Goal: Task Accomplishment & Management: Manage account settings

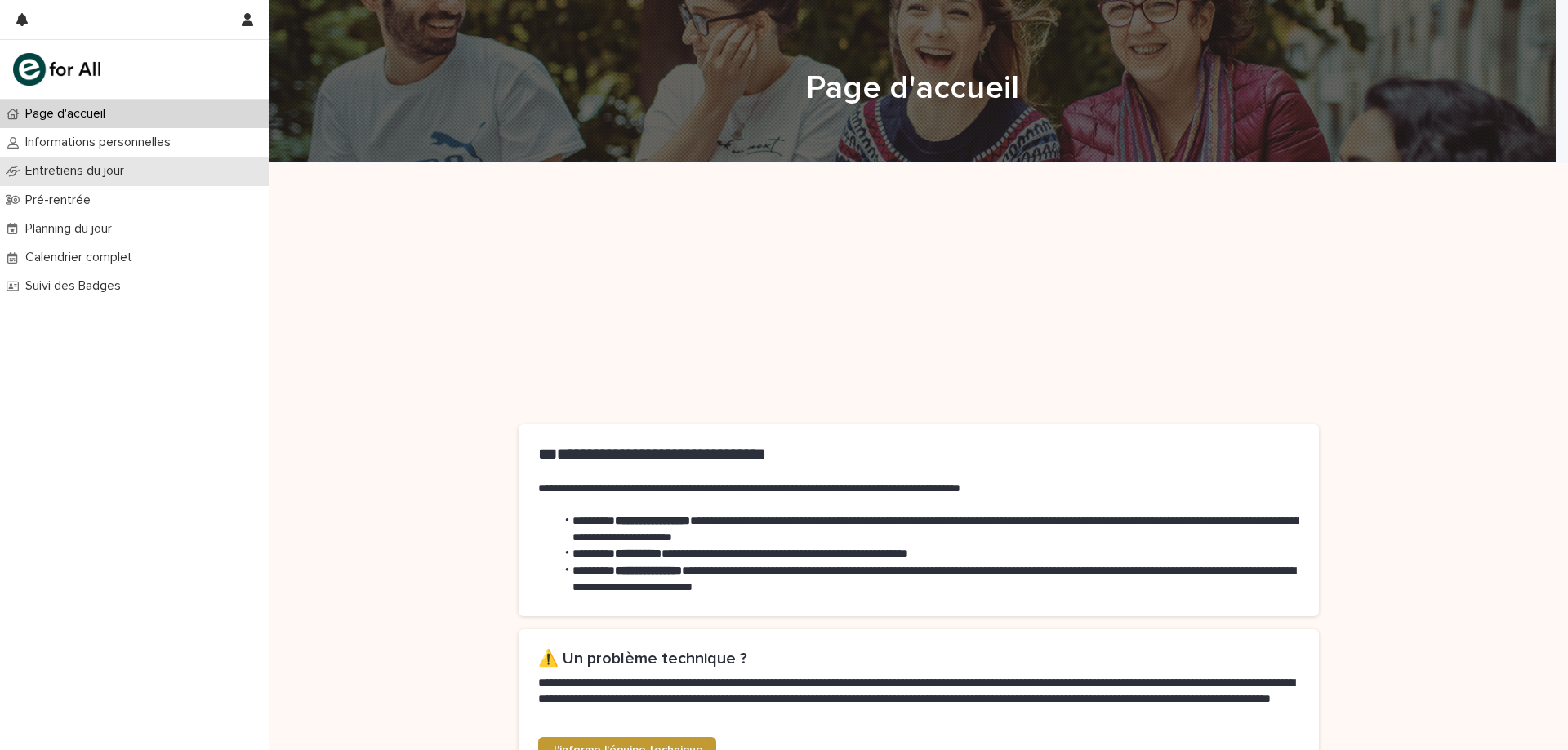
click at [76, 168] on p "Entretiens du jour" at bounding box center [78, 170] width 118 height 15
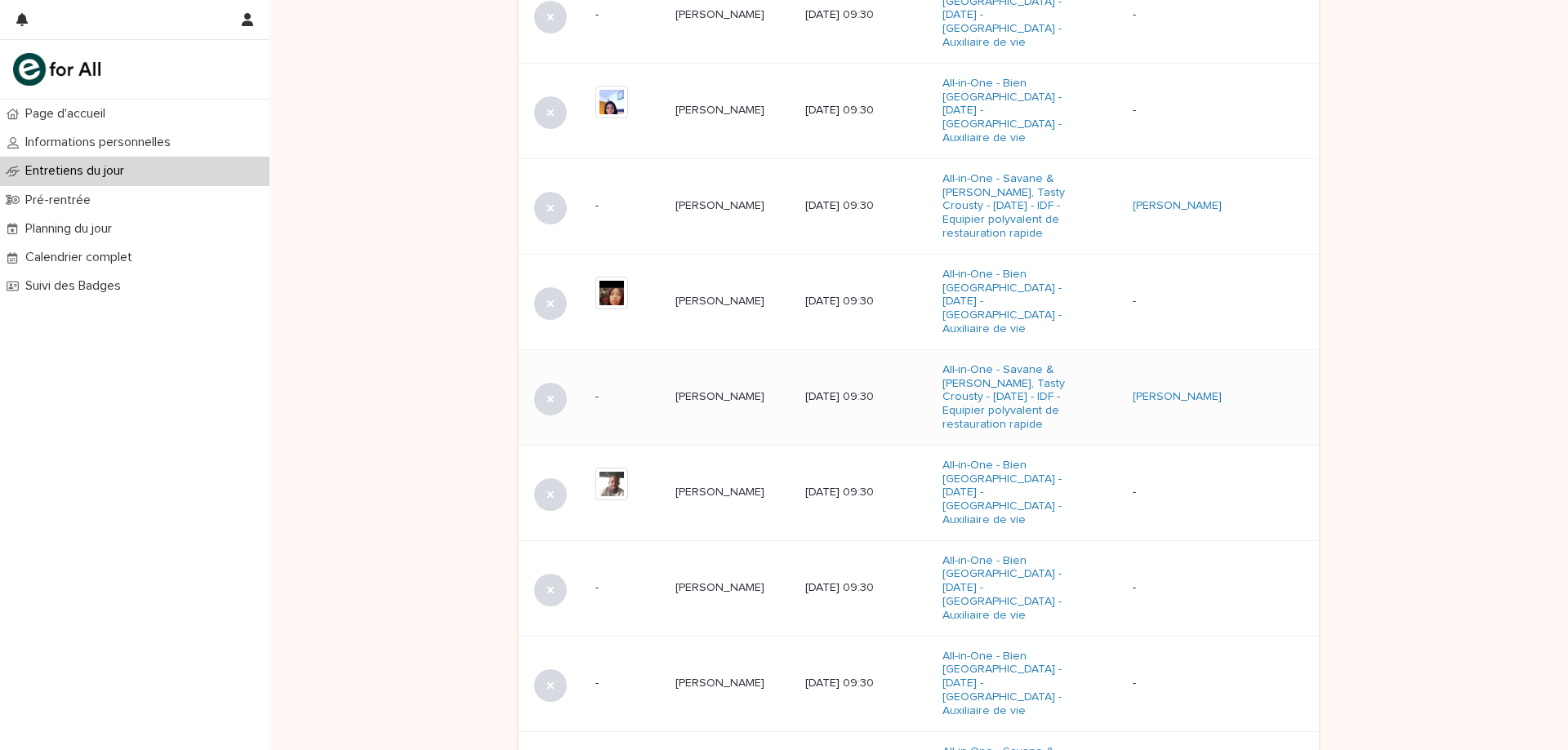
scroll to position [765, 0]
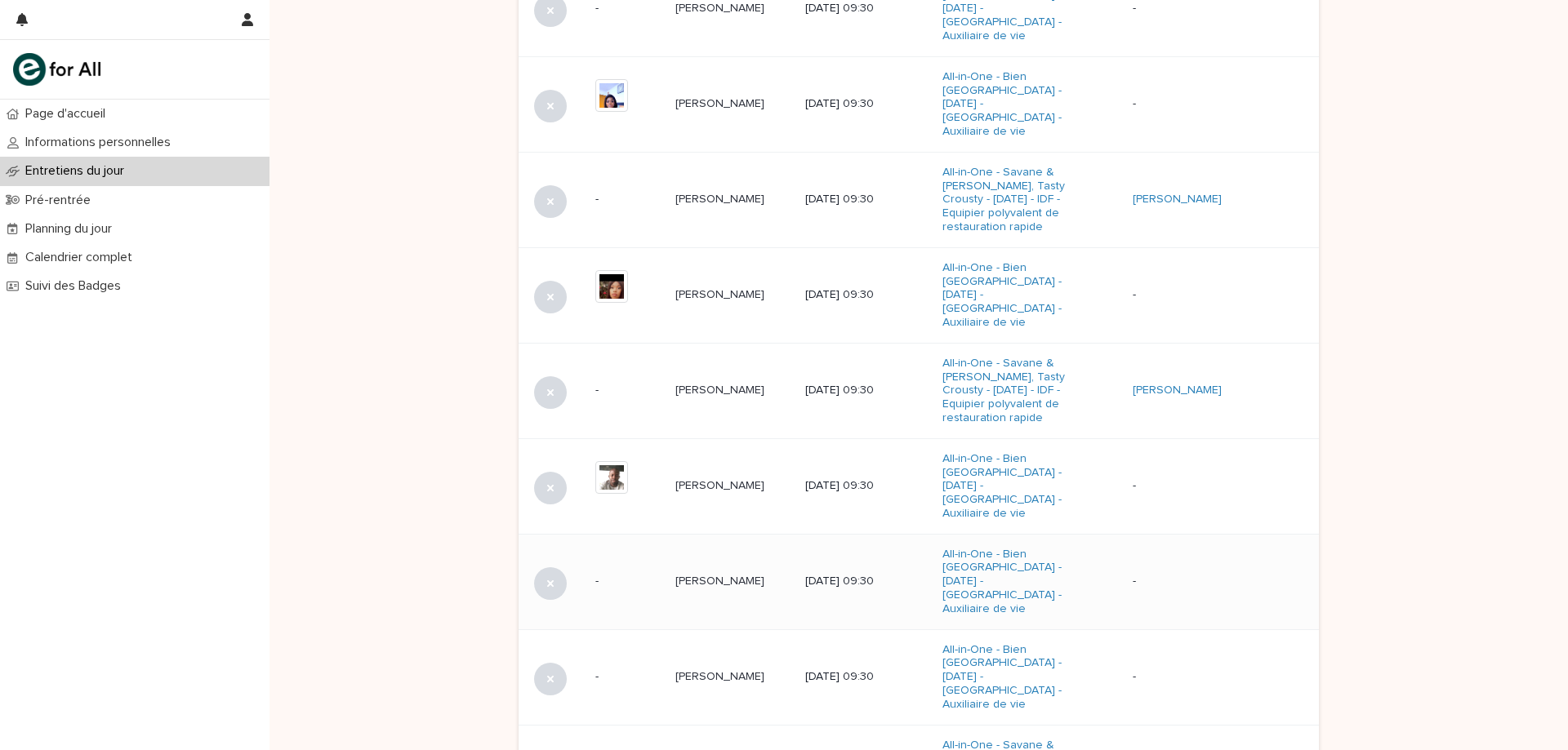
click at [711, 572] on p "[PERSON_NAME]" at bounding box center [721, 580] width 92 height 17
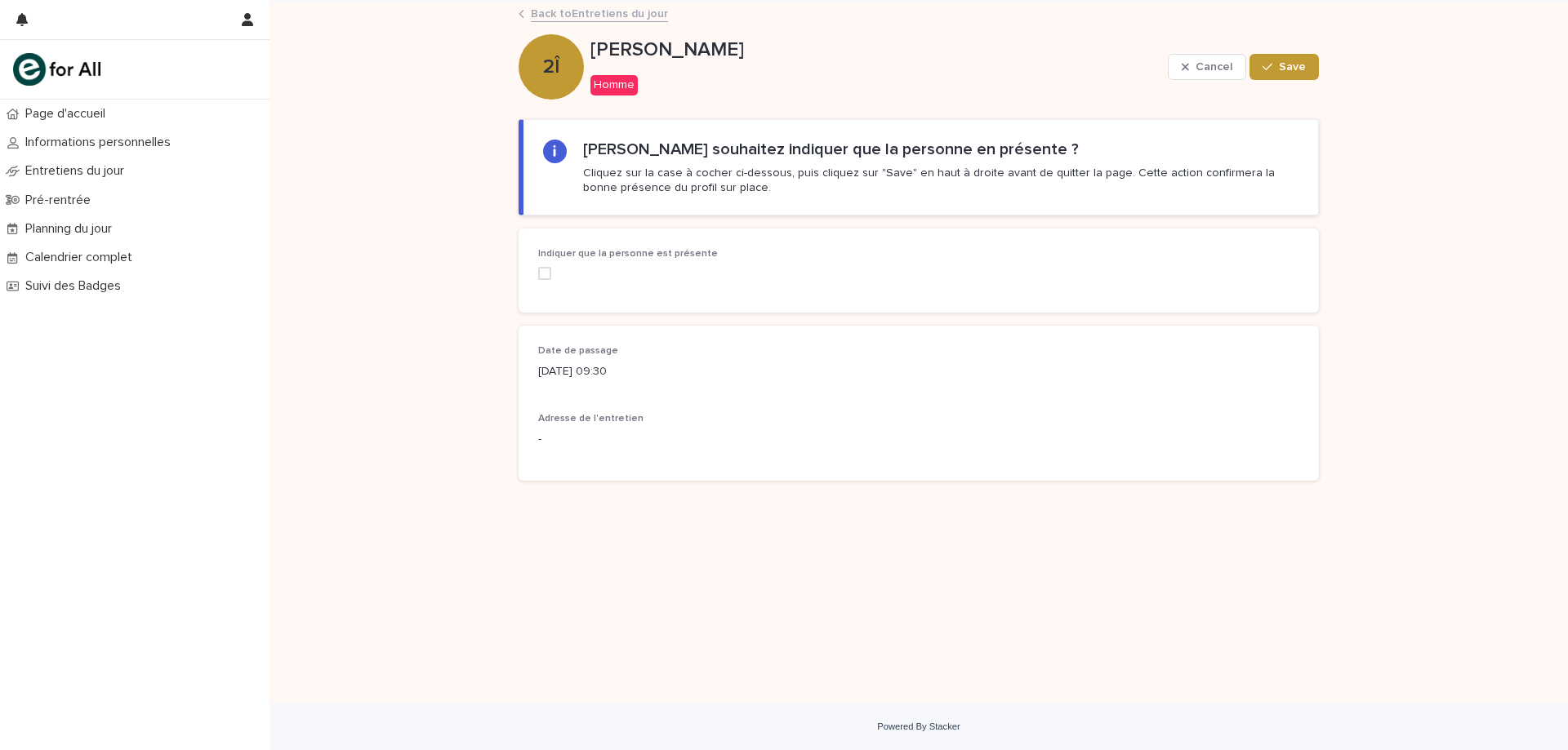
click at [549, 276] on span at bounding box center [545, 273] width 13 height 13
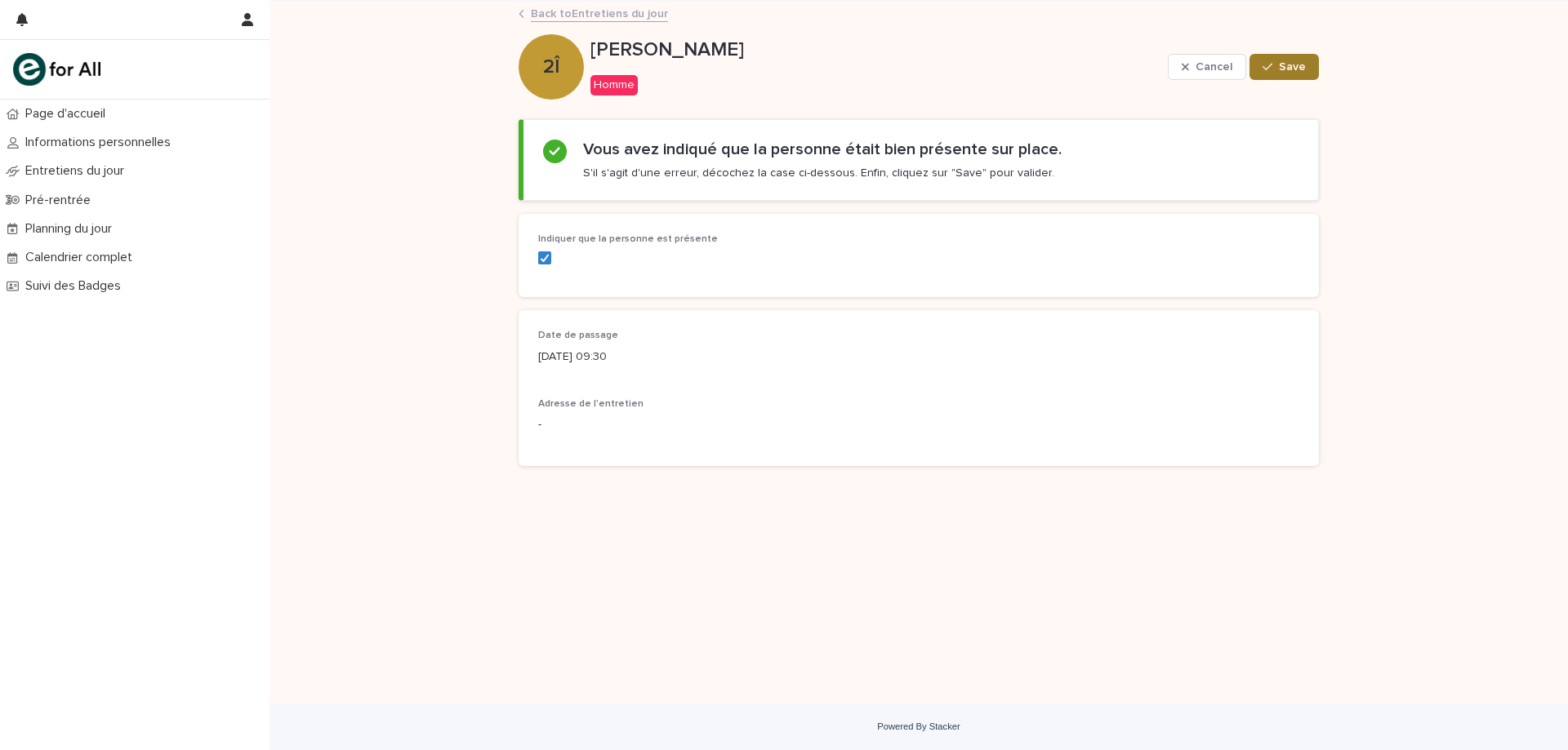
click at [1281, 67] on span "Save" at bounding box center [1293, 66] width 27 height 12
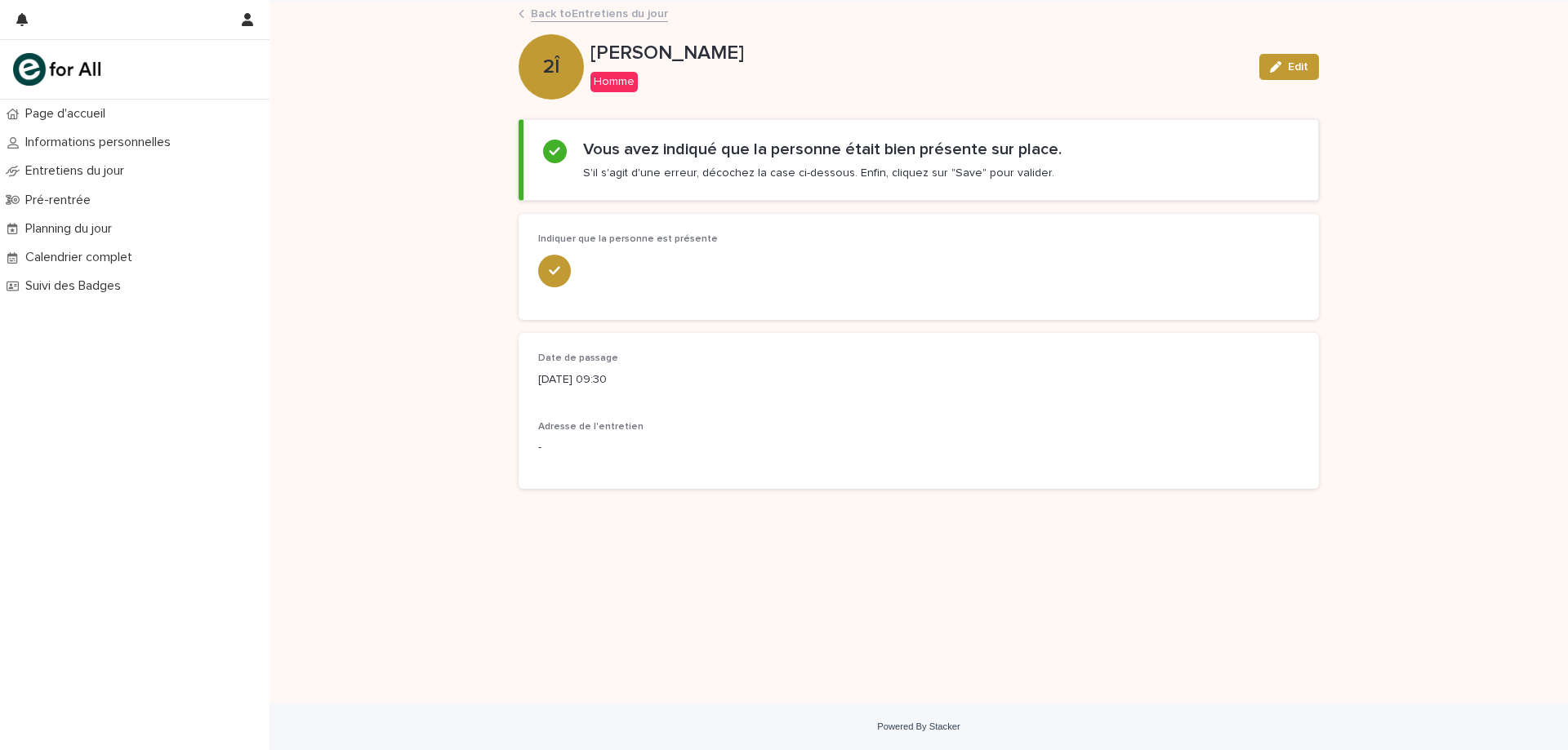
click at [578, 13] on link "Back to Entretiens du jour" at bounding box center [599, 13] width 137 height 19
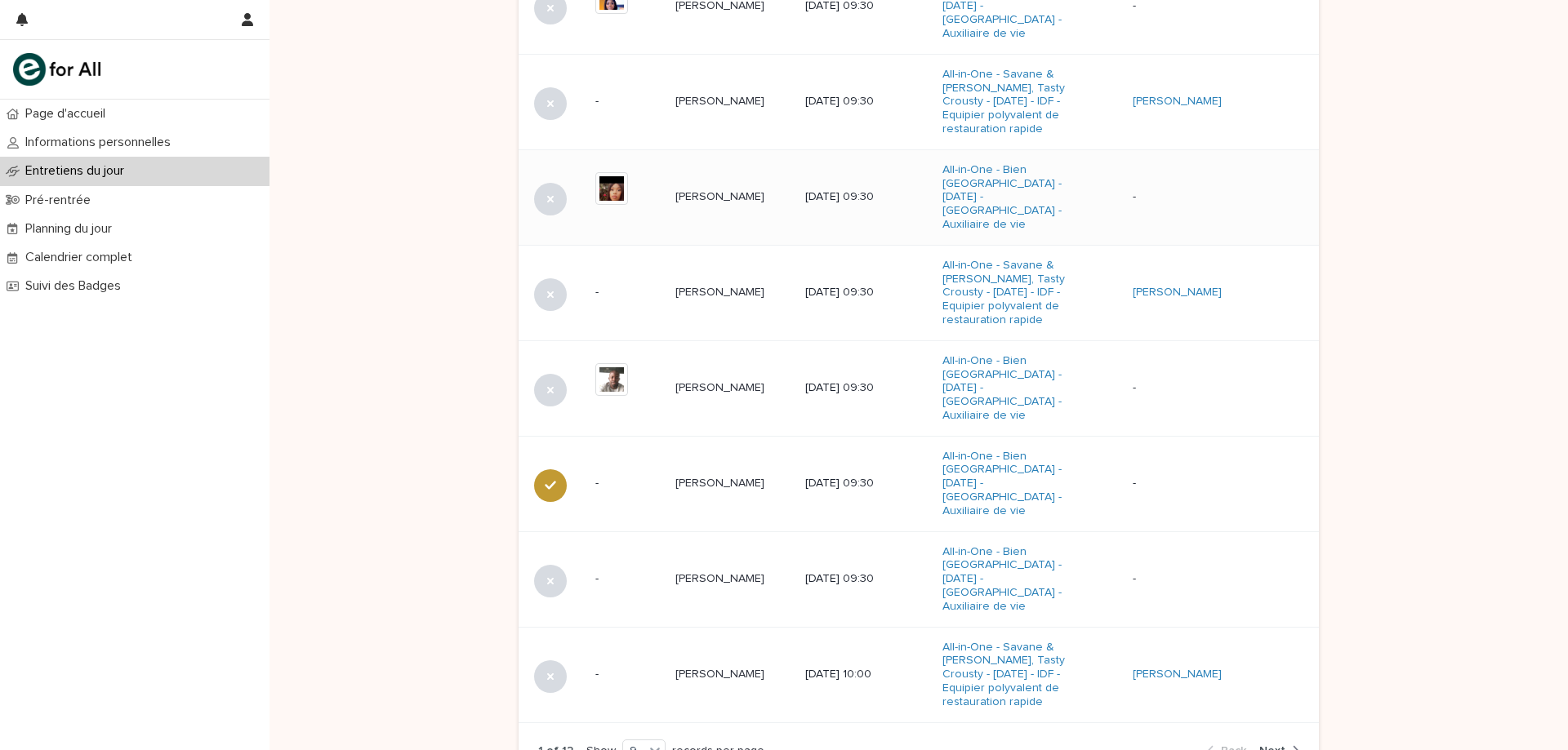
scroll to position [902, 0]
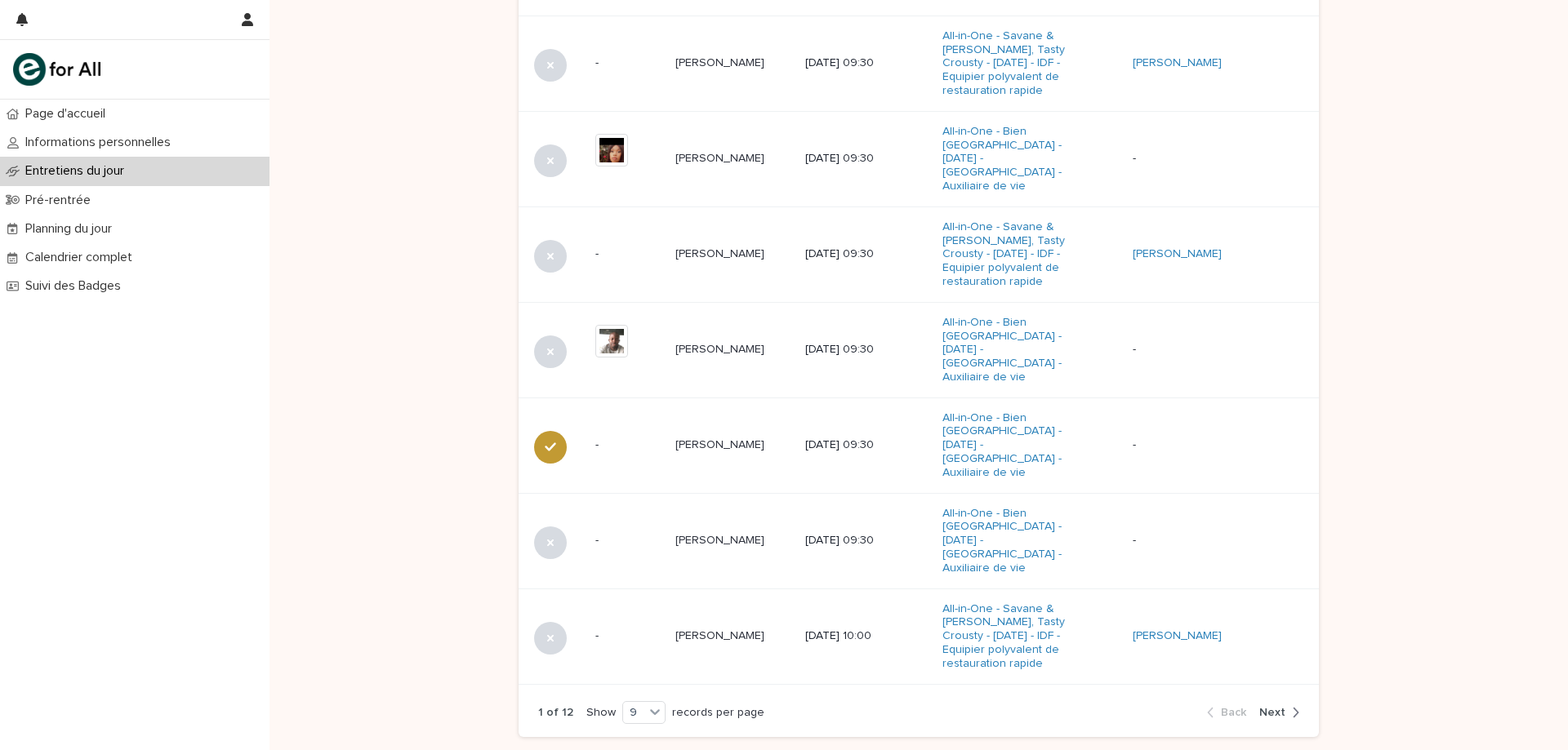
click at [1279, 707] on span "Next" at bounding box center [1272, 713] width 26 height 12
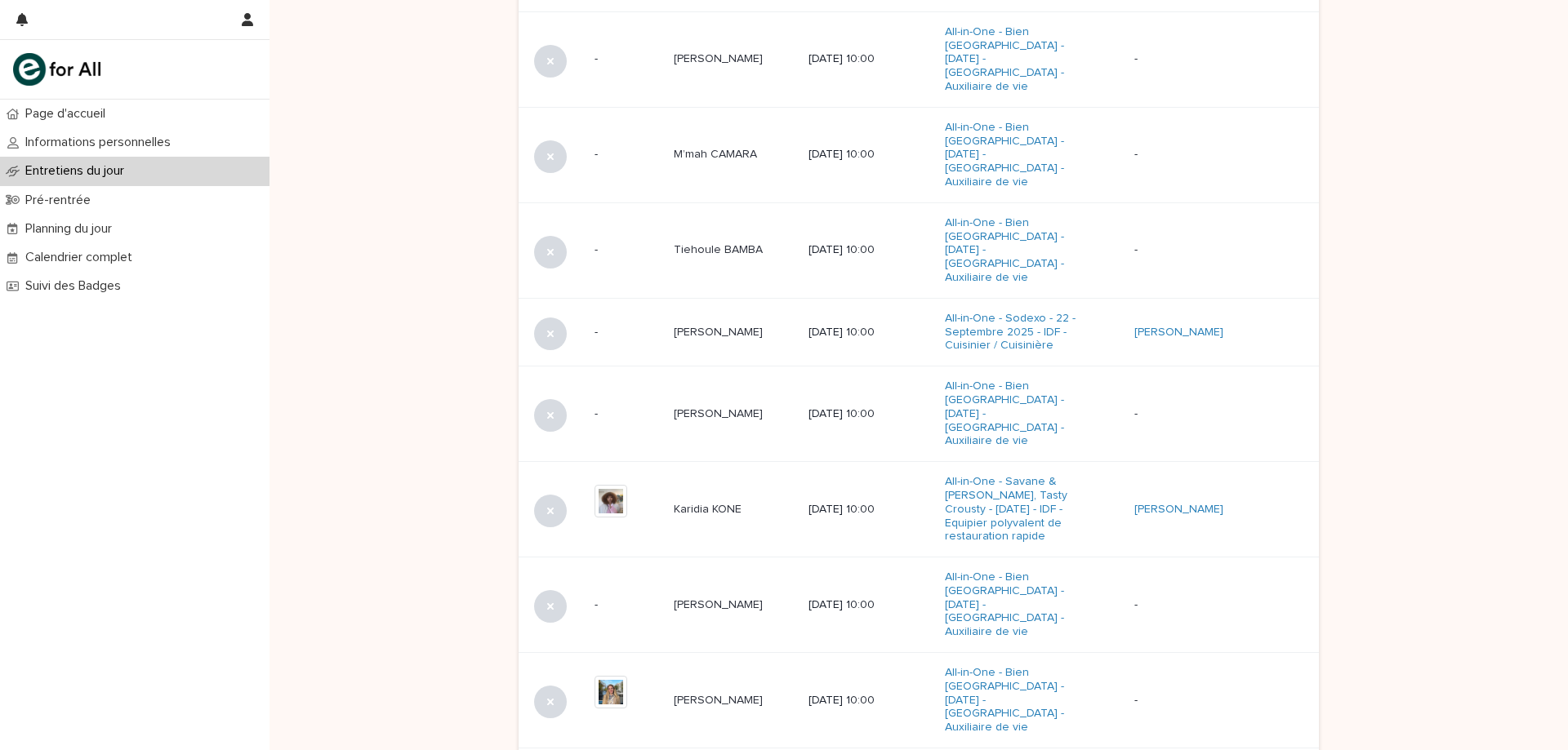
scroll to position [473, 0]
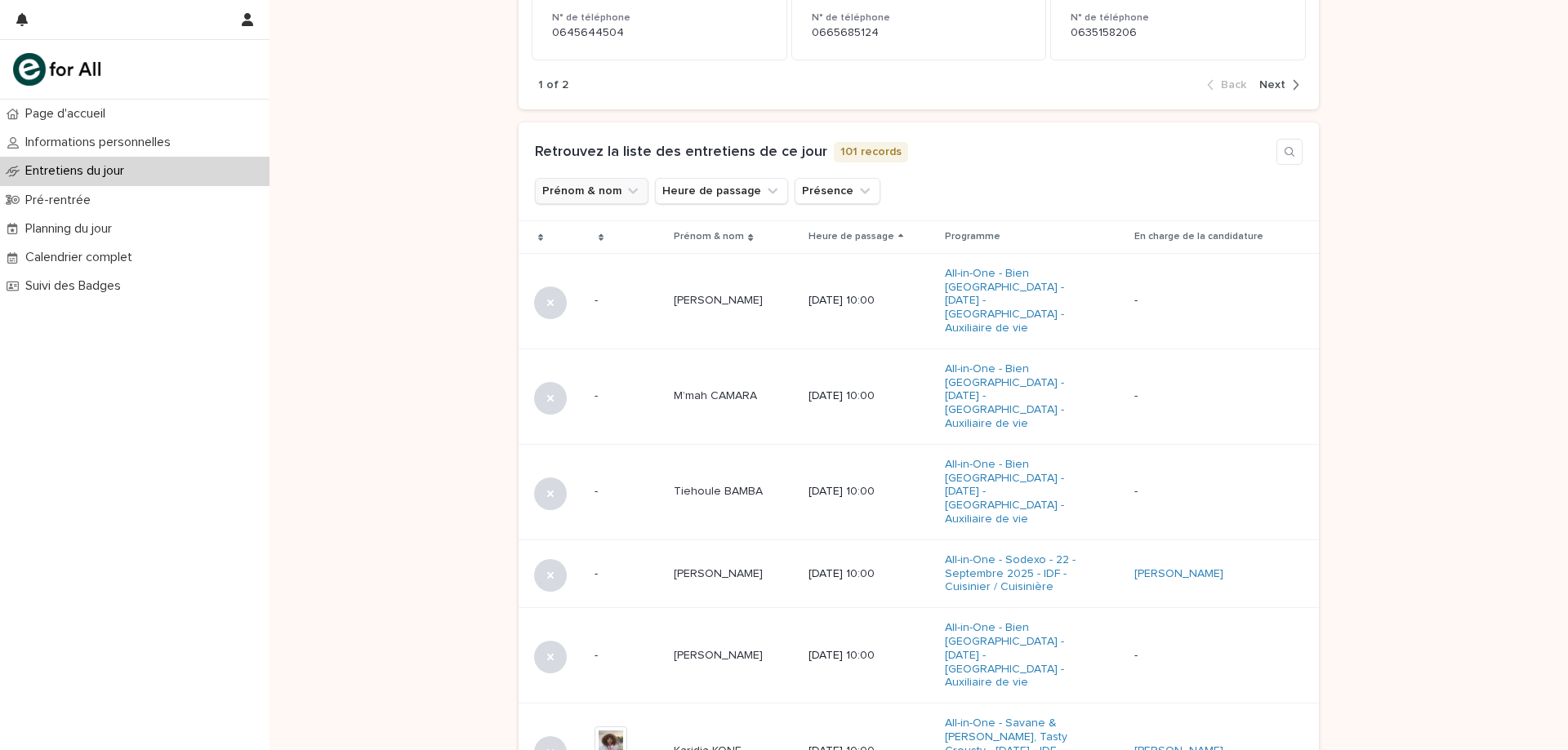
click at [593, 187] on button "Prénom & nom" at bounding box center [591, 191] width 114 height 26
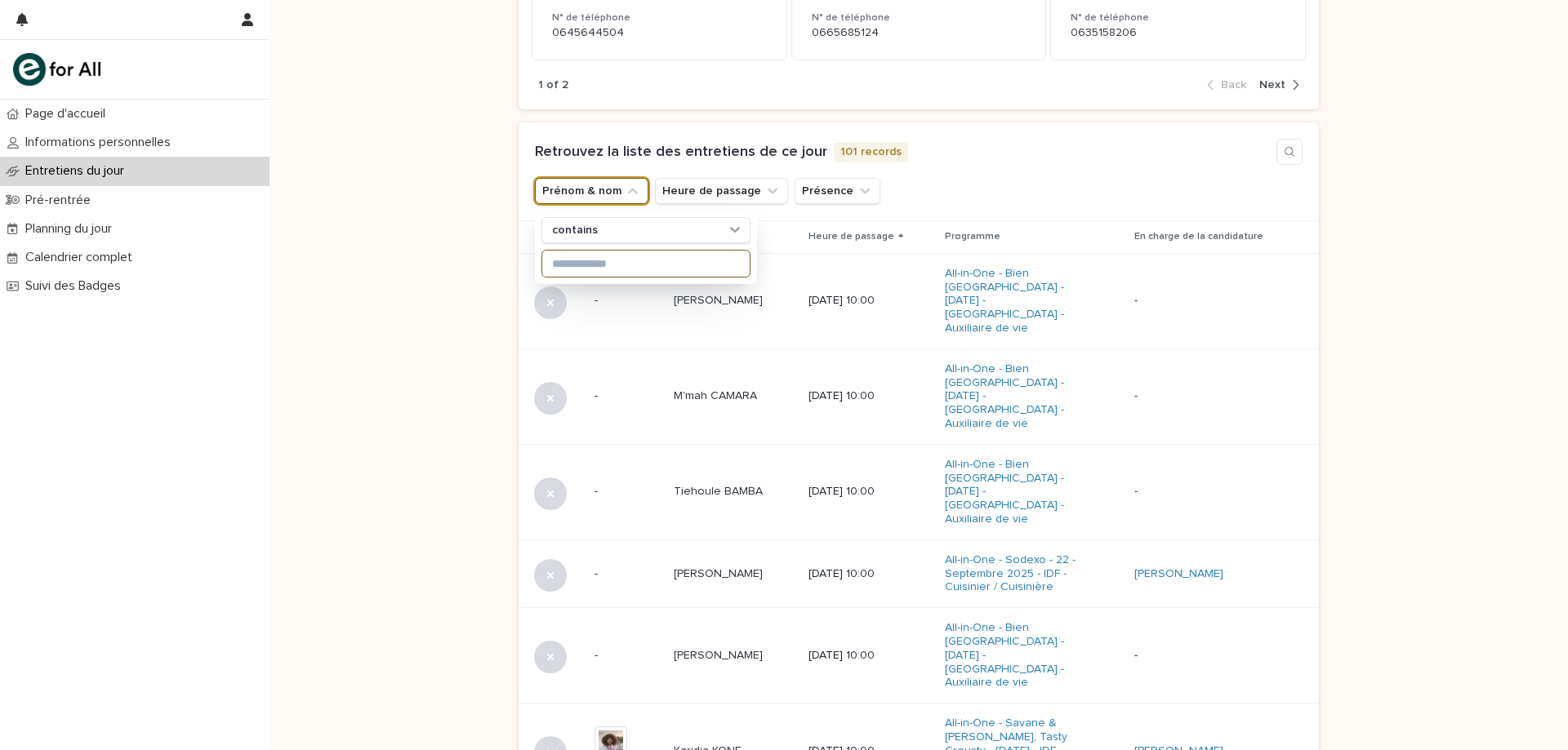
click at [585, 258] on input at bounding box center [647, 263] width 208 height 26
type input "*"
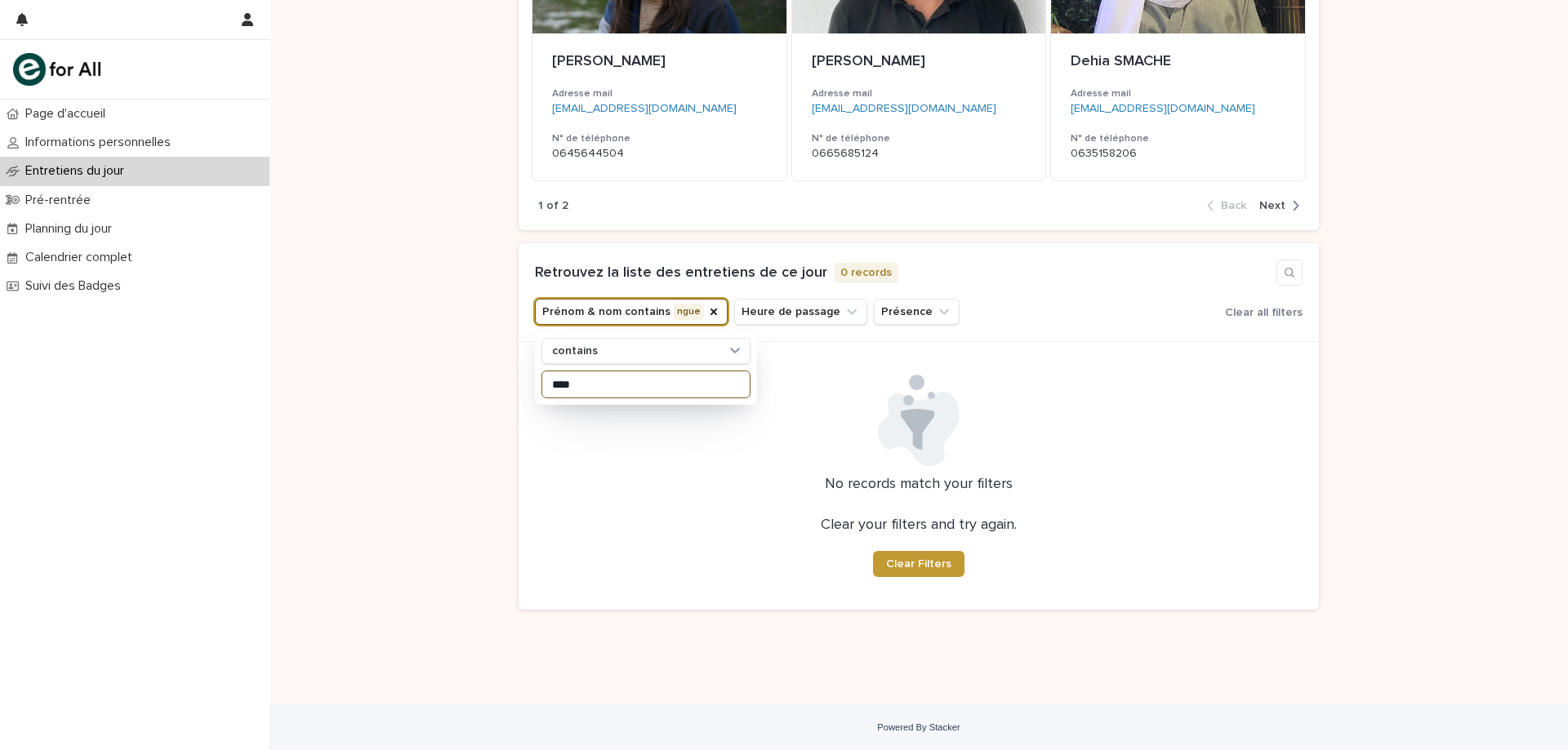
scroll to position [352, 0]
type input "*"
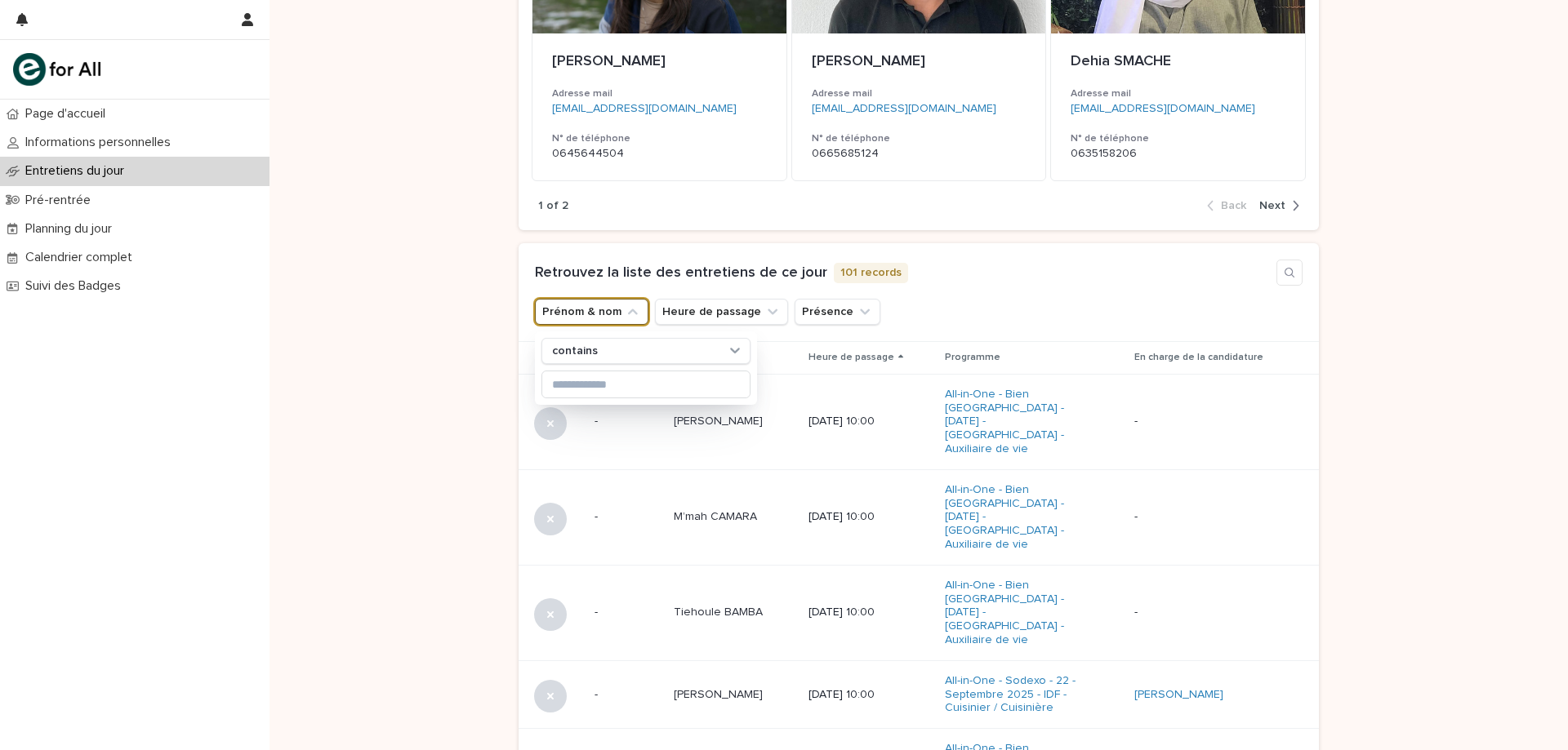
click at [1024, 224] on div "1 of 2 Back Next" at bounding box center [919, 206] width 800 height 50
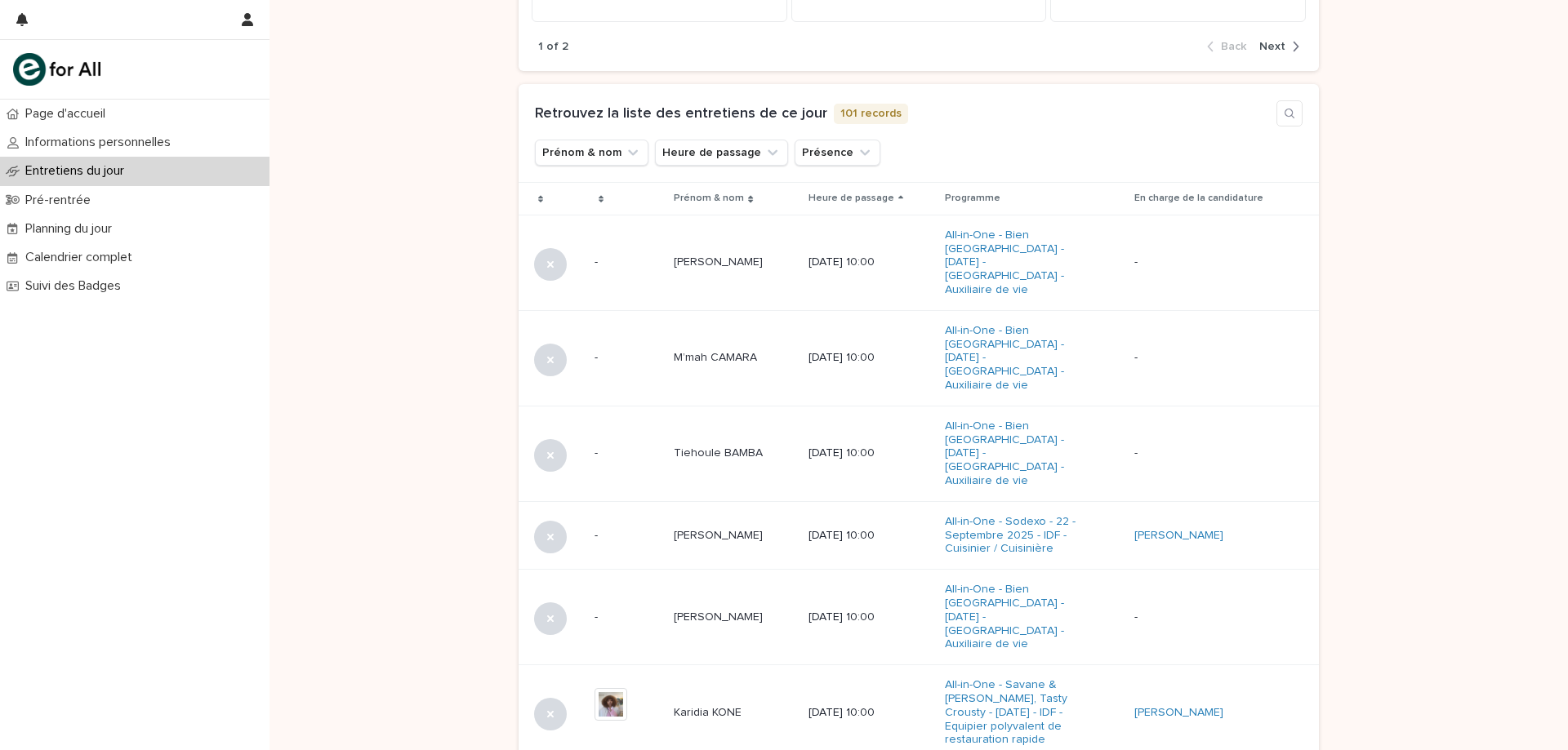
scroll to position [907, 0]
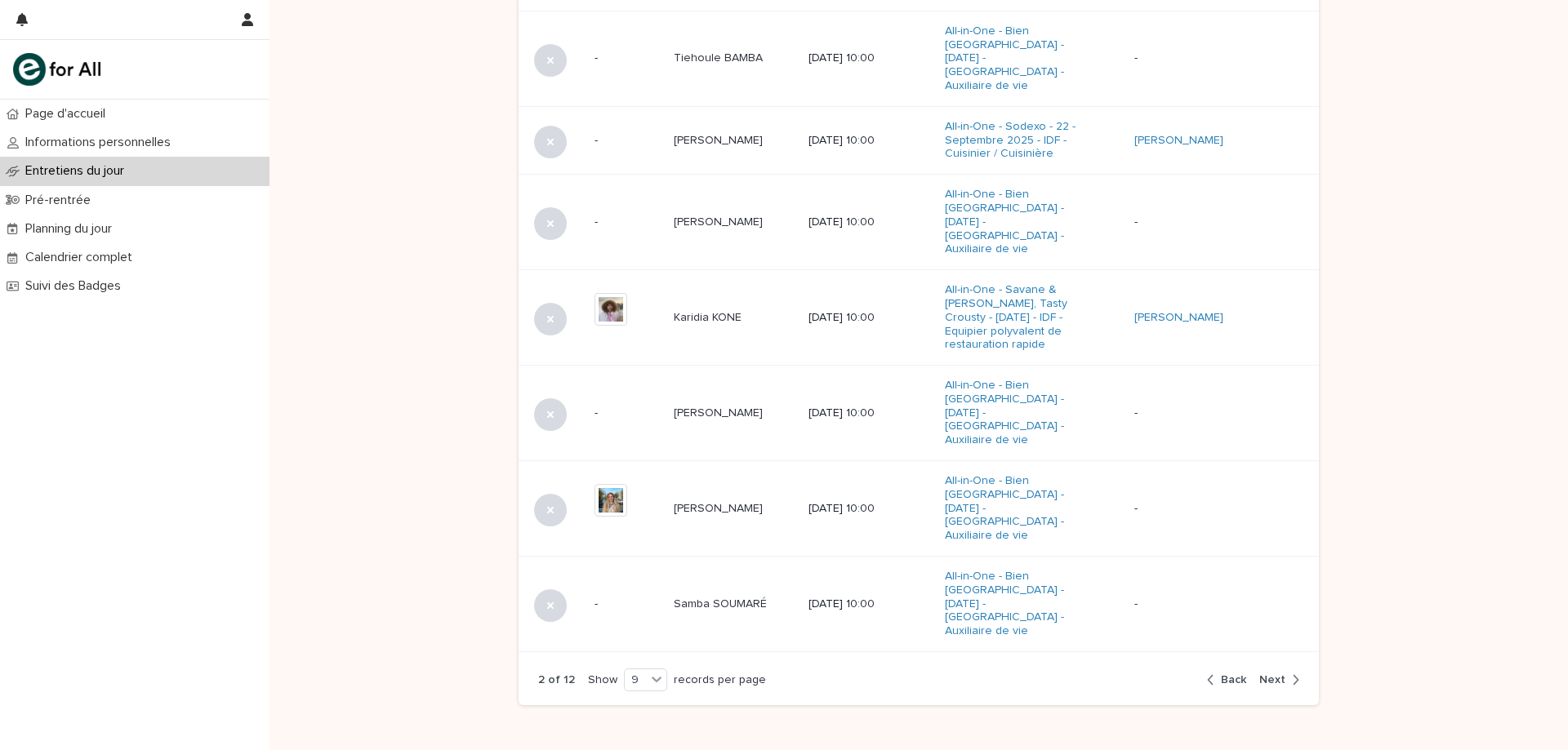
click at [627, 655] on div "Loading... Saving… Loading... Saving… Loading... Saving… Loading... Saving… Loa…" at bounding box center [919, 7] width 817 height 1503
click at [1267, 674] on span "Next" at bounding box center [1272, 680] width 26 height 12
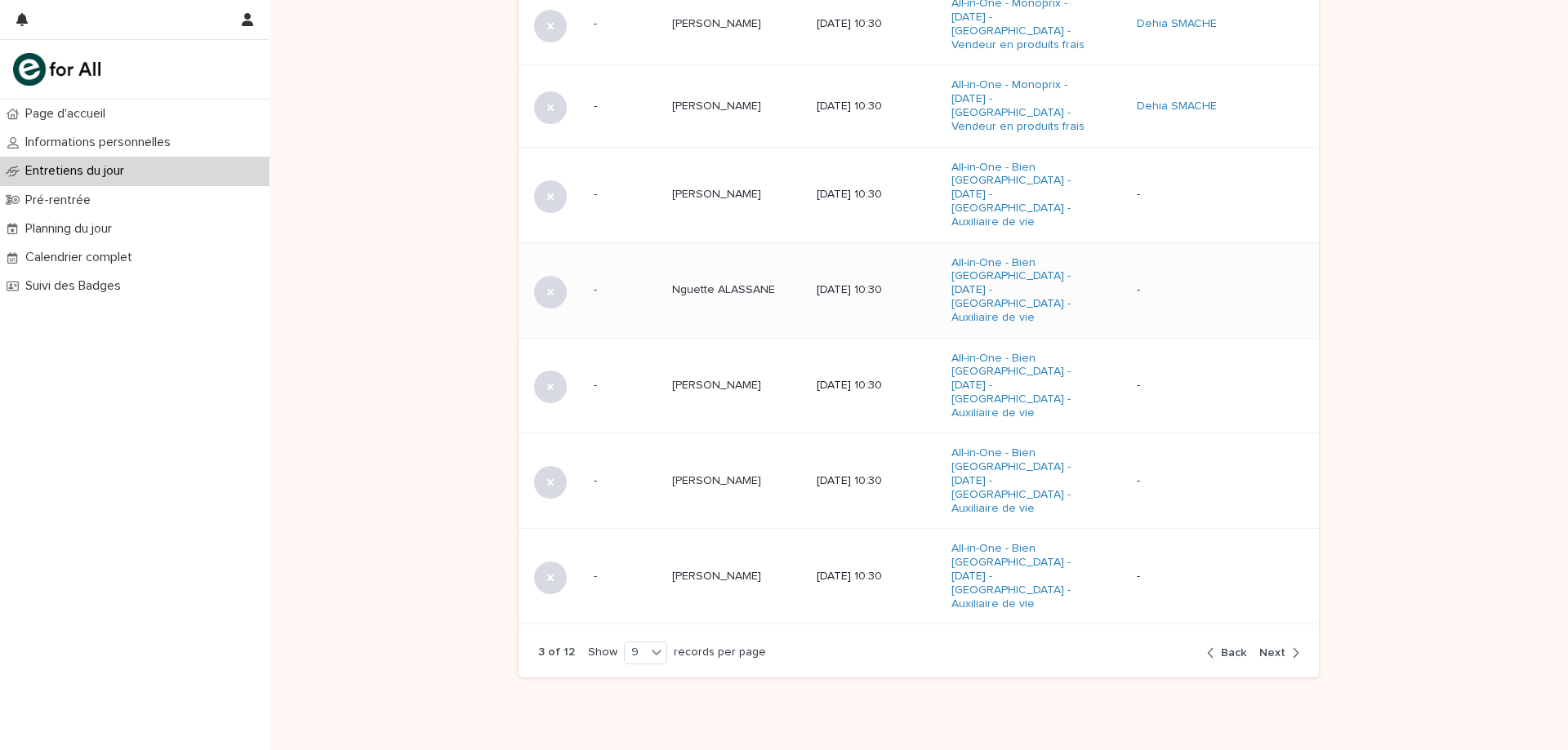
click at [780, 294] on td "Nguette [PERSON_NAME]" at bounding box center [738, 289] width 145 height 96
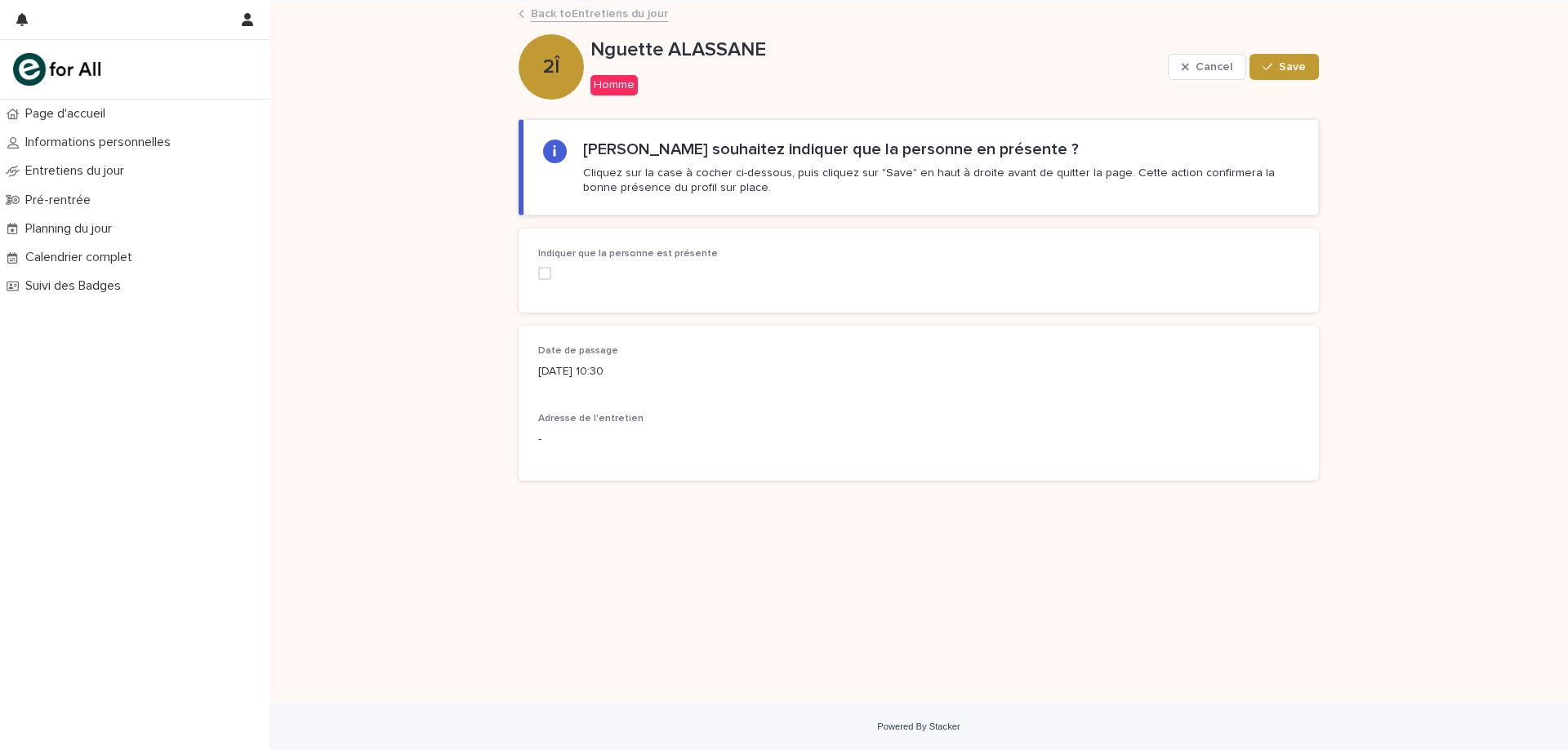
click at [556, 273] on label at bounding box center [658, 273] width 241 height 13
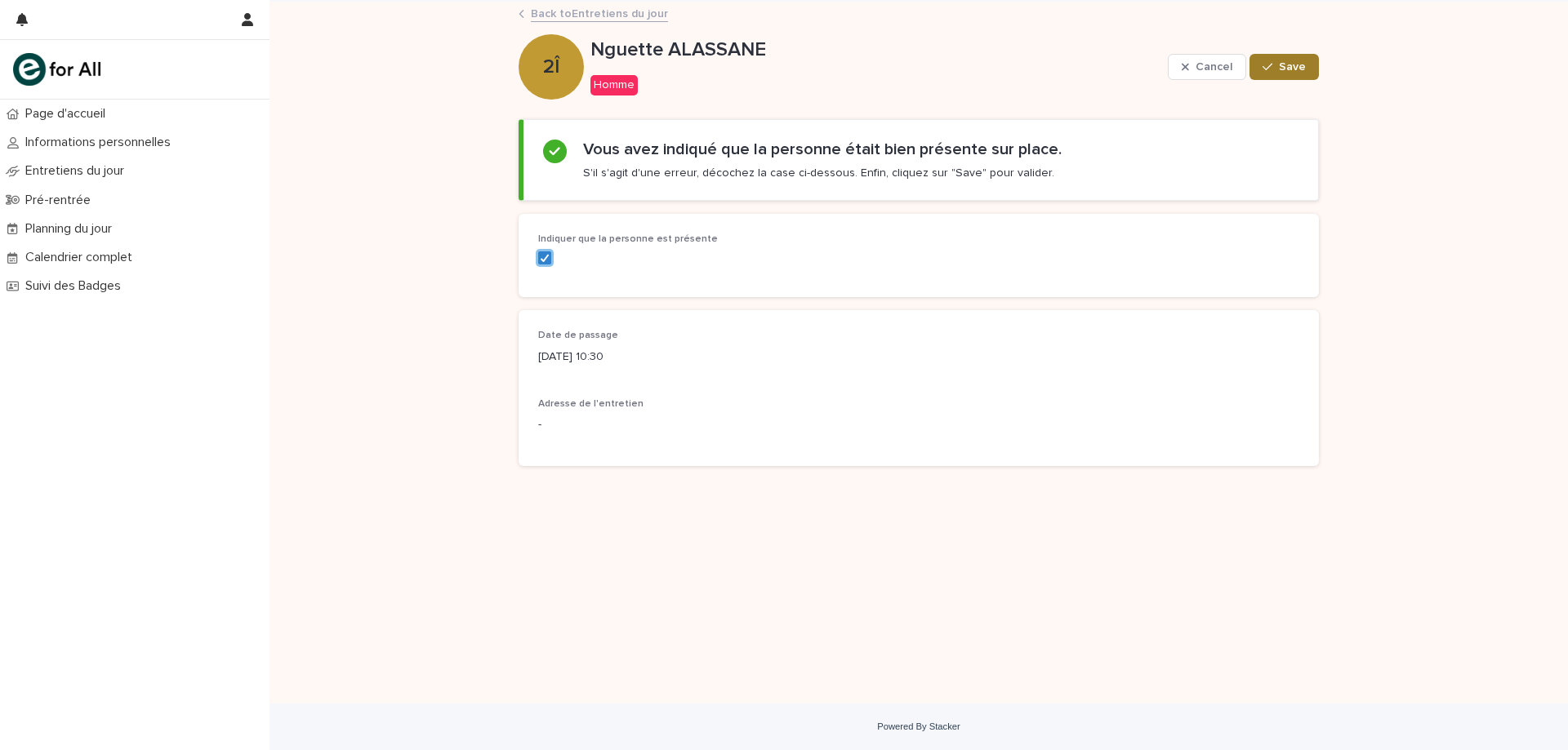
click at [1307, 74] on button "Save" at bounding box center [1284, 66] width 69 height 26
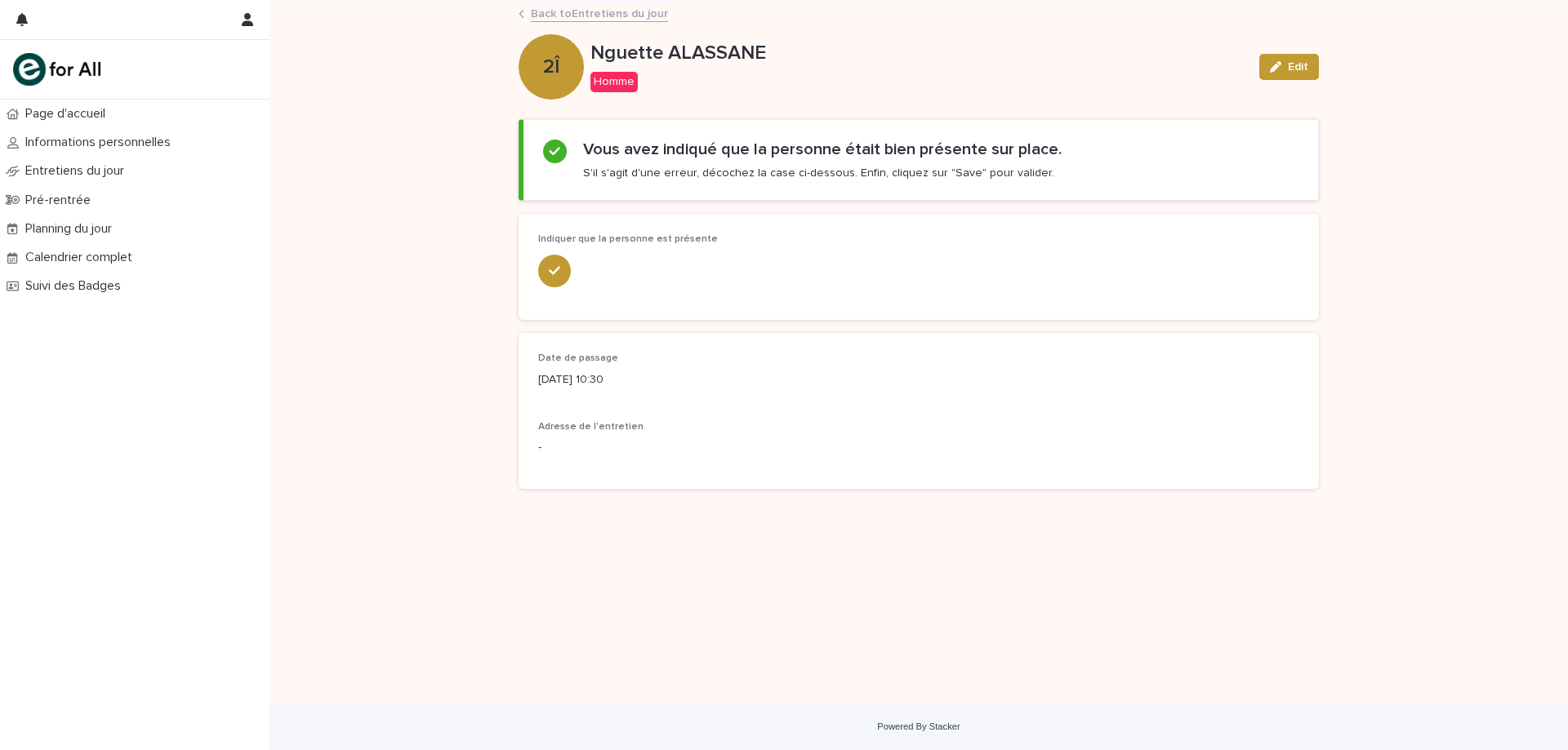
click at [549, 13] on link "Back to Entretiens du jour" at bounding box center [599, 13] width 137 height 19
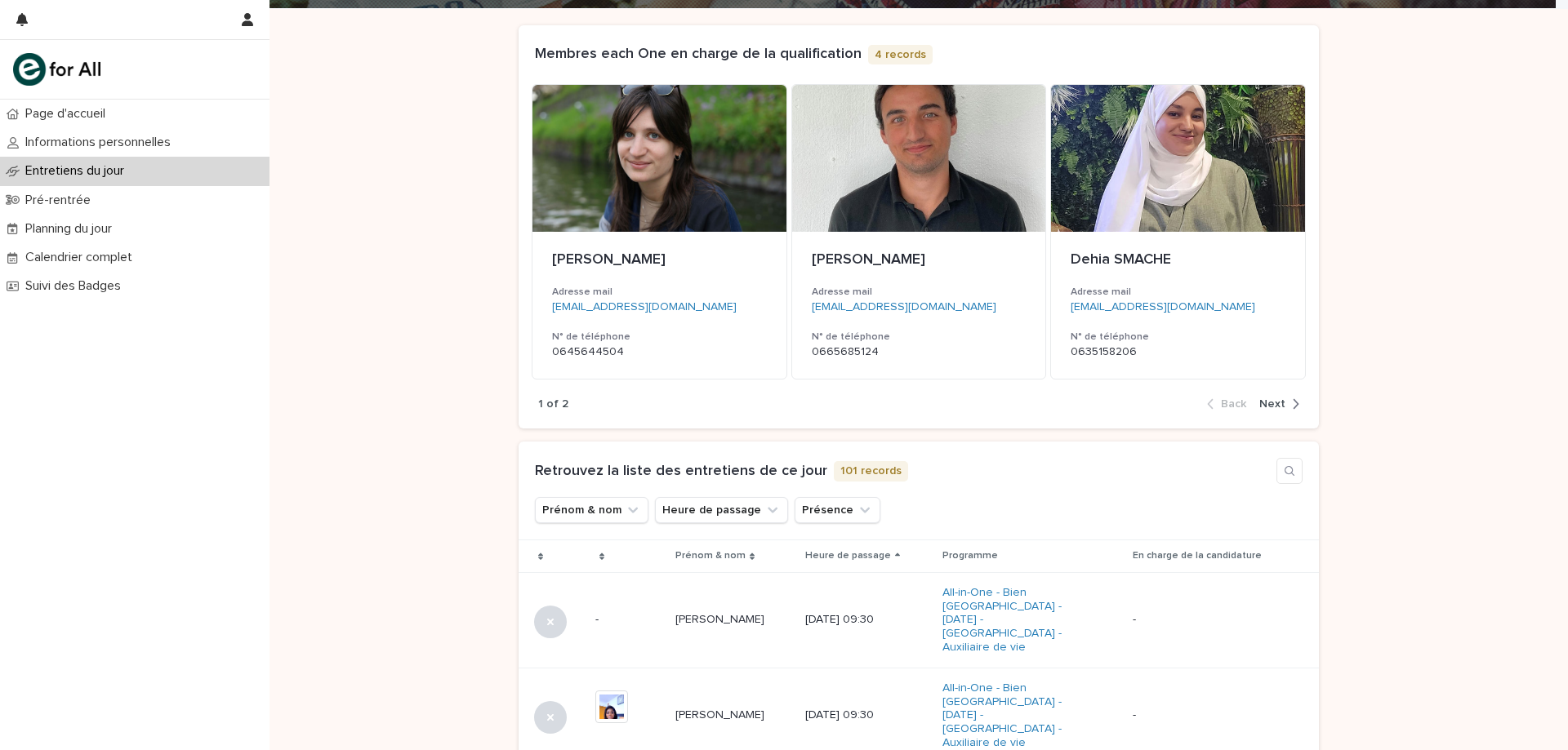
scroll to position [490, 0]
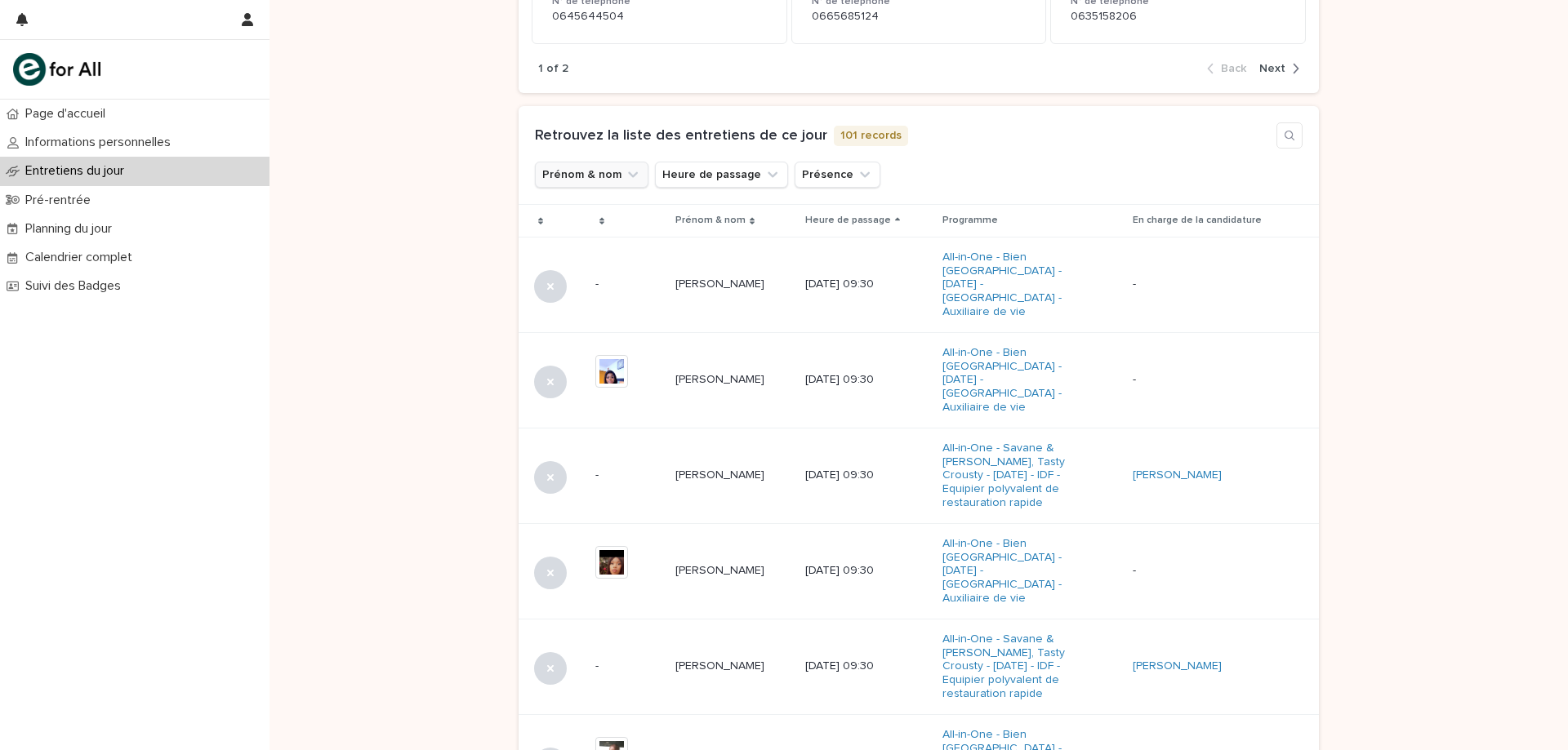
click at [594, 180] on button "Prénom & nom" at bounding box center [591, 175] width 114 height 26
click at [1065, 141] on div "Retrouvez la liste des entretiens de ce jour 101 records" at bounding box center [918, 136] width 768 height 26
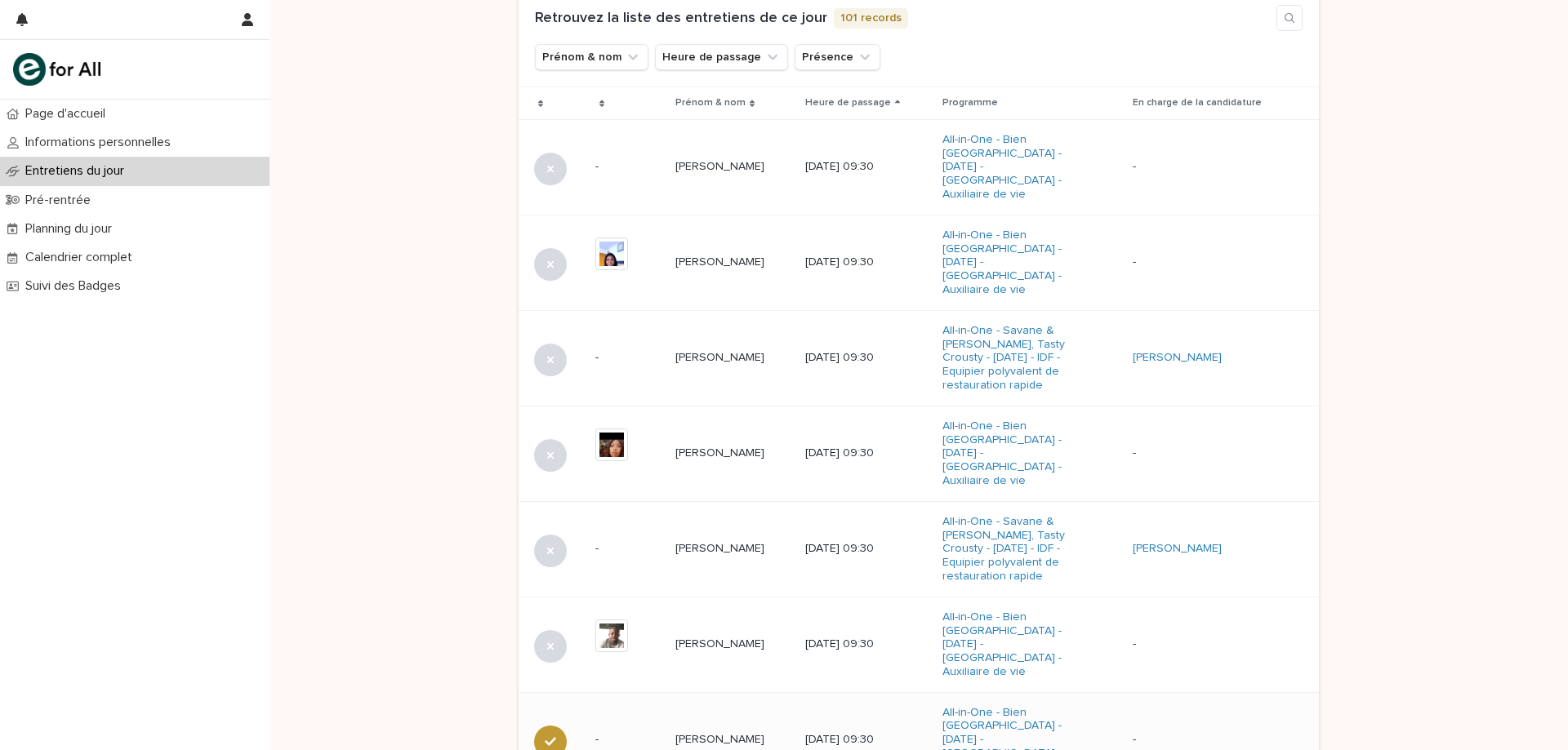
scroll to position [948, 0]
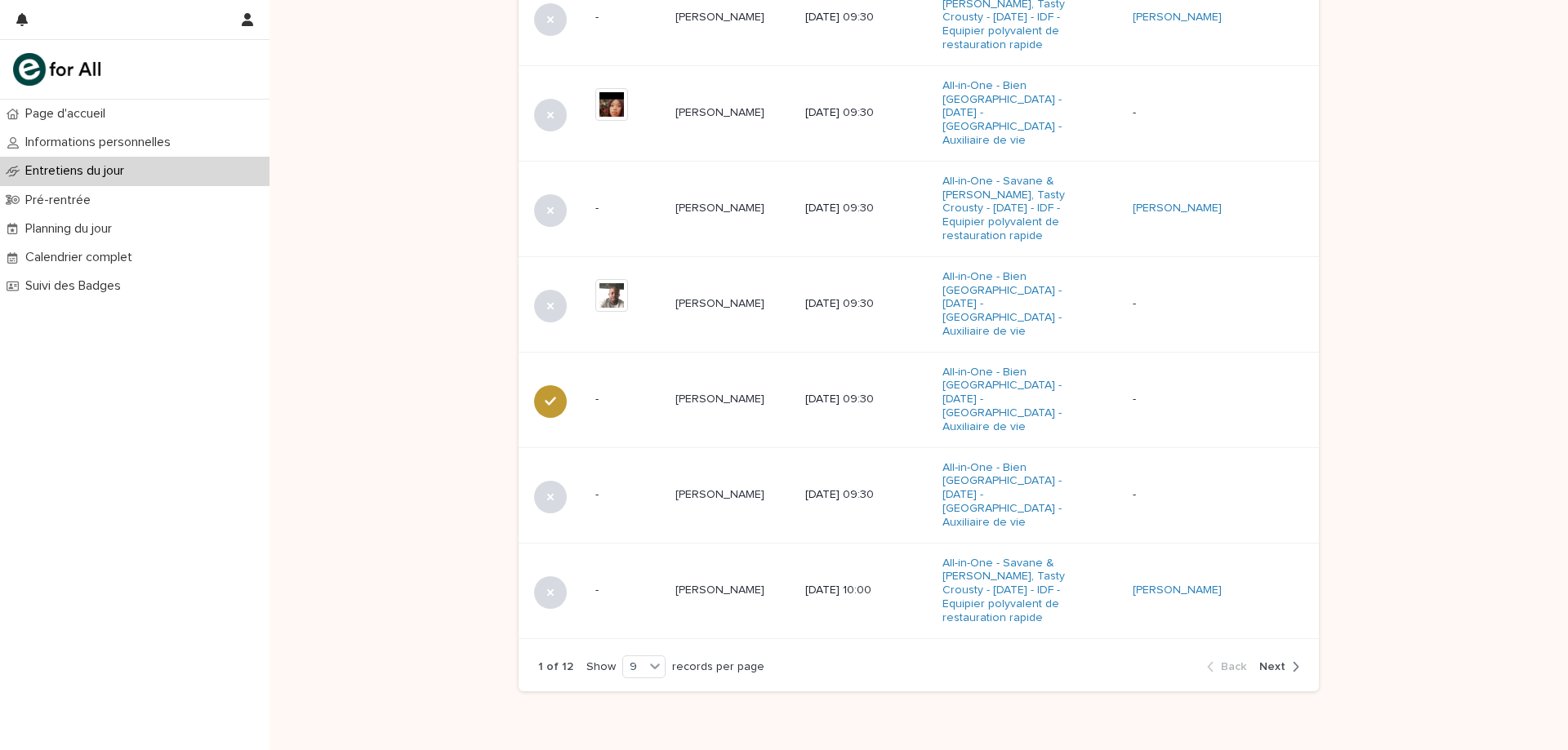
drag, startPoint x: 1267, startPoint y: 588, endPoint x: 1038, endPoint y: 636, distance: 234.0
click at [1268, 661] on span "Next" at bounding box center [1272, 666] width 26 height 12
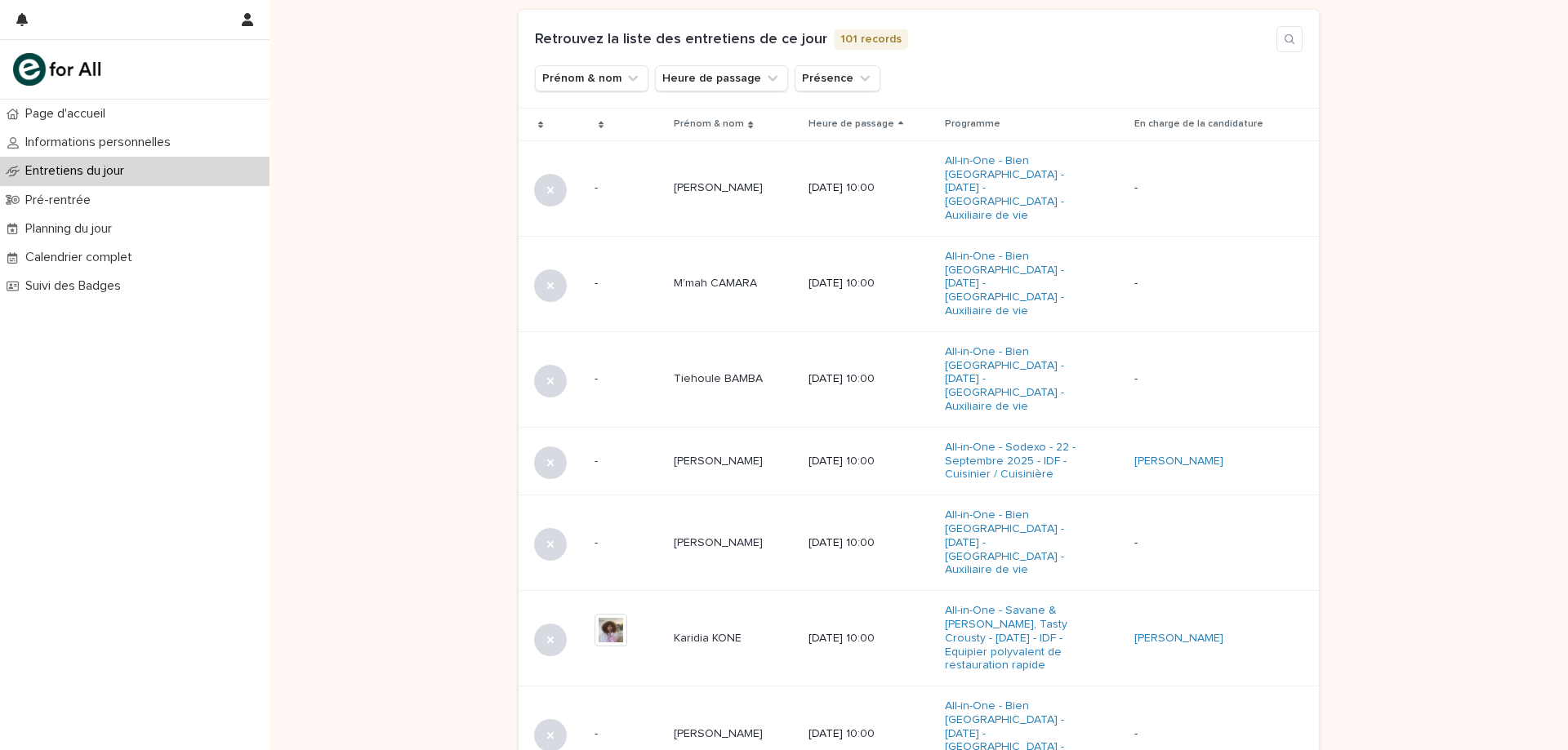
scroll to position [826, 0]
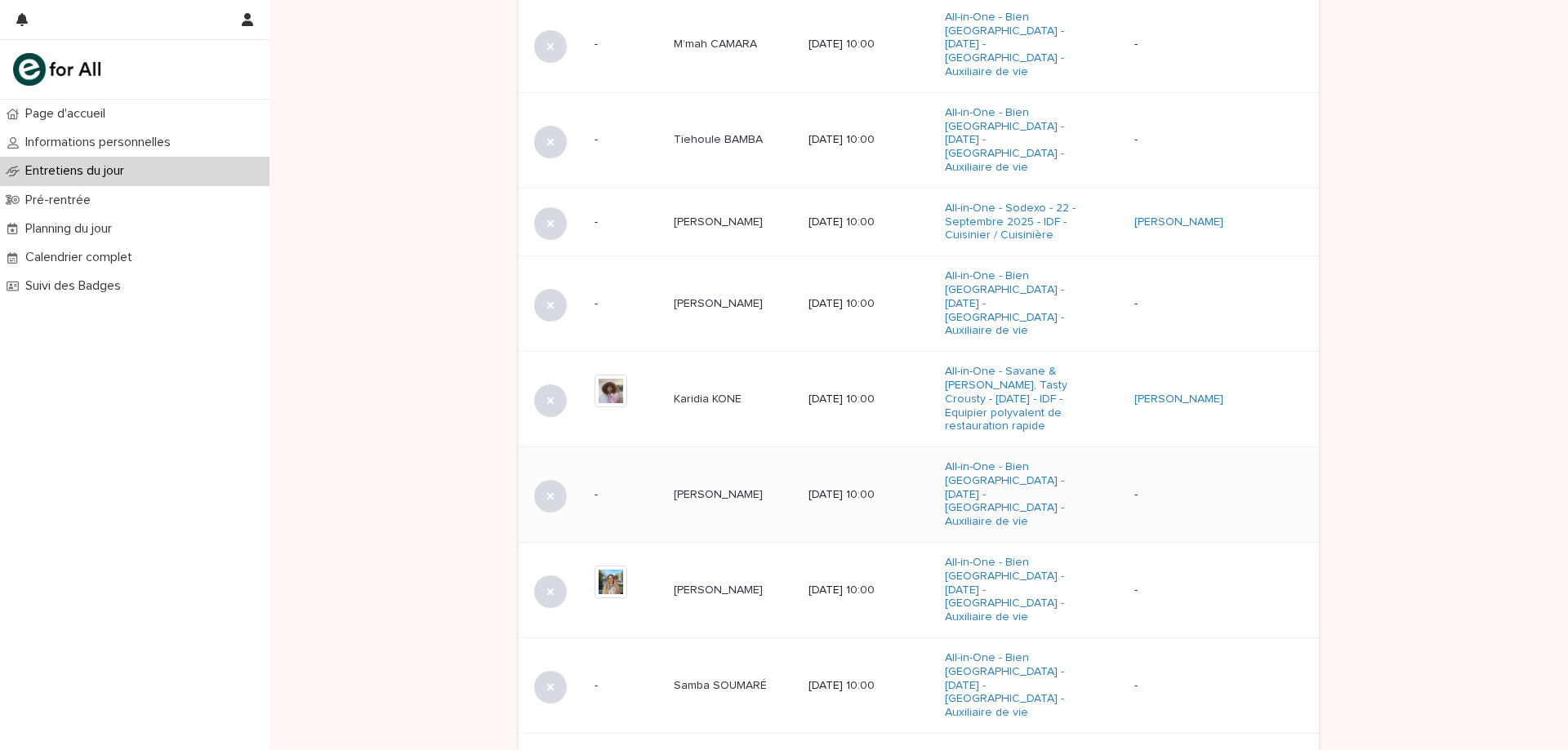
click at [725, 448] on td "[PERSON_NAME]" at bounding box center [735, 495] width 135 height 96
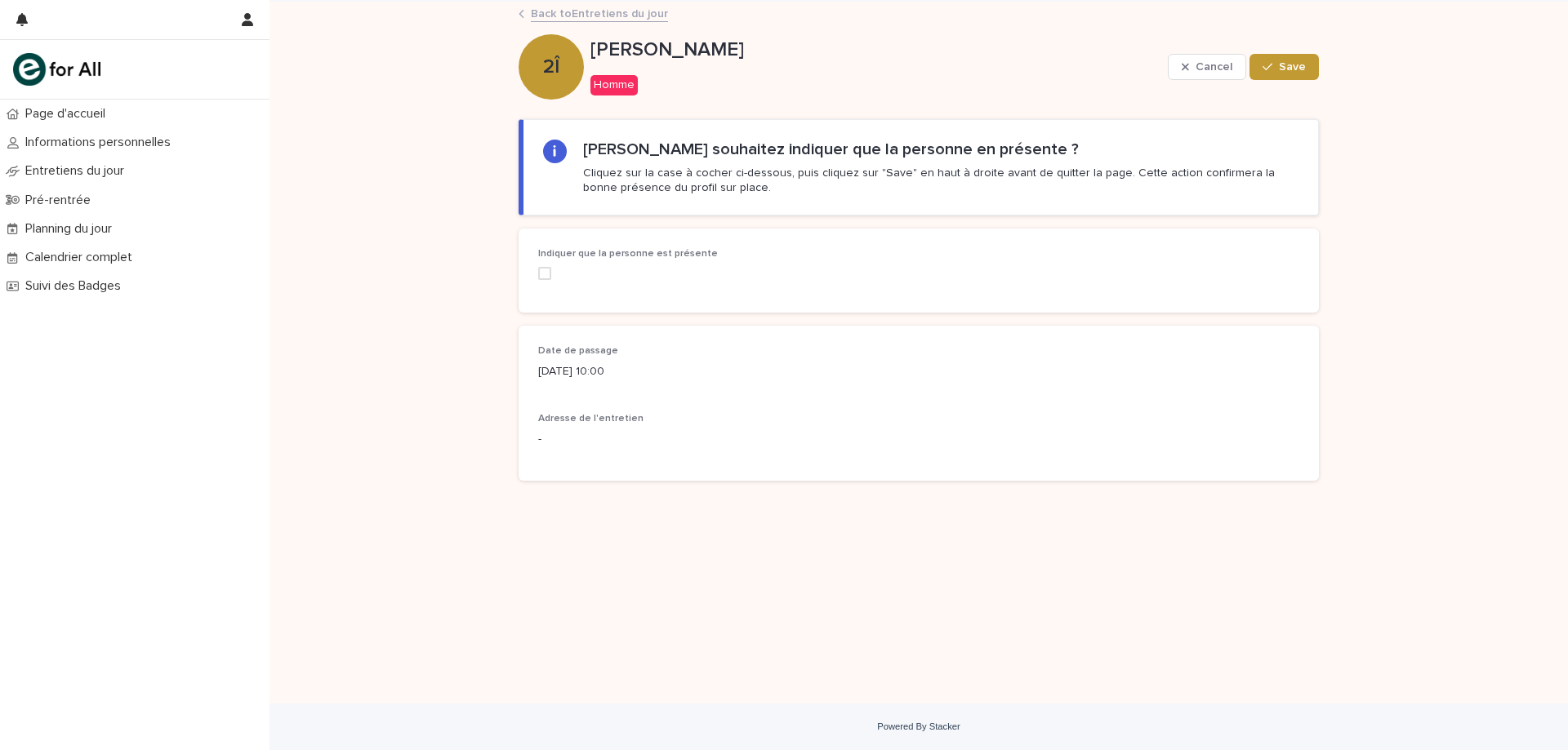
click at [544, 278] on span at bounding box center [545, 273] width 13 height 13
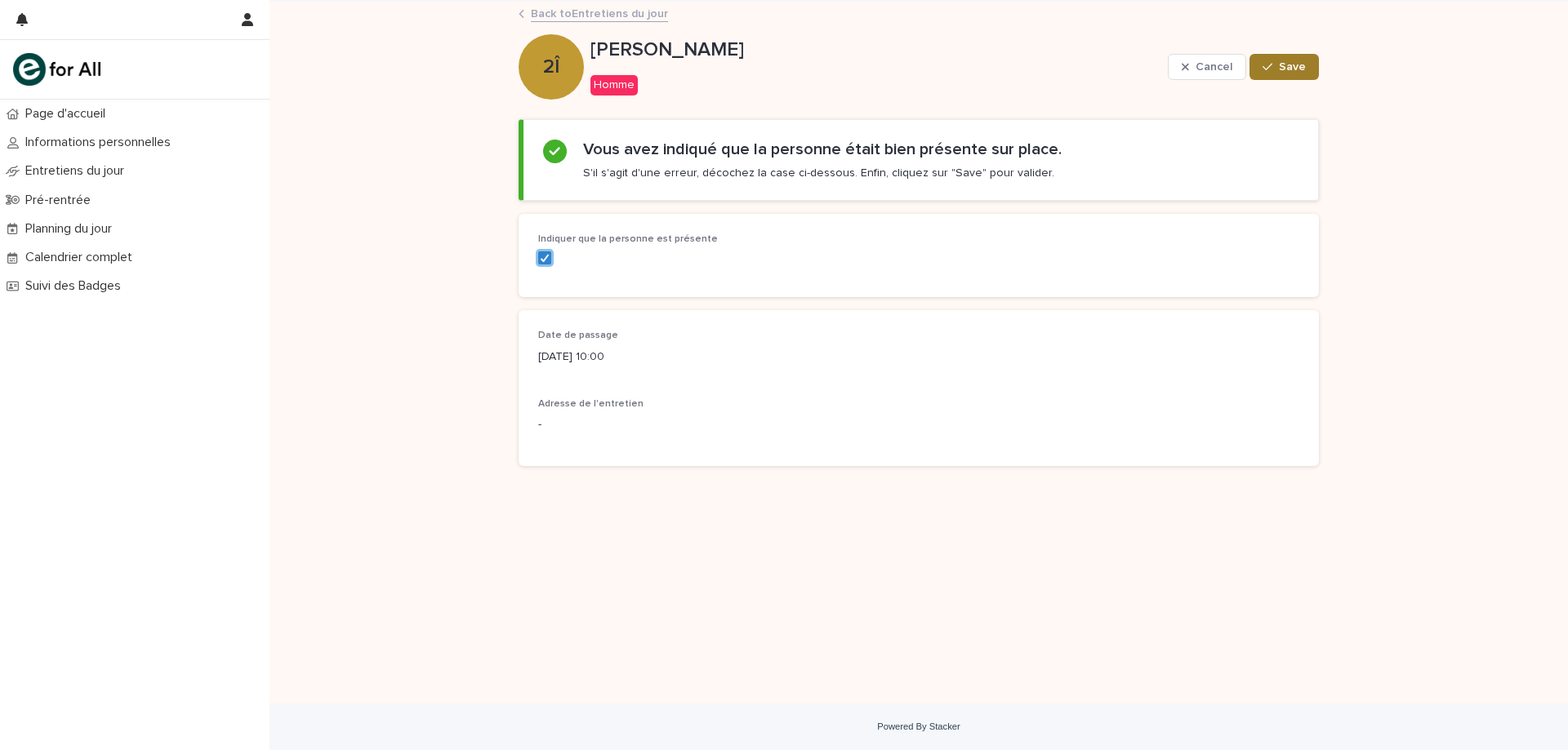
click at [1302, 72] on span "Save" at bounding box center [1293, 66] width 27 height 12
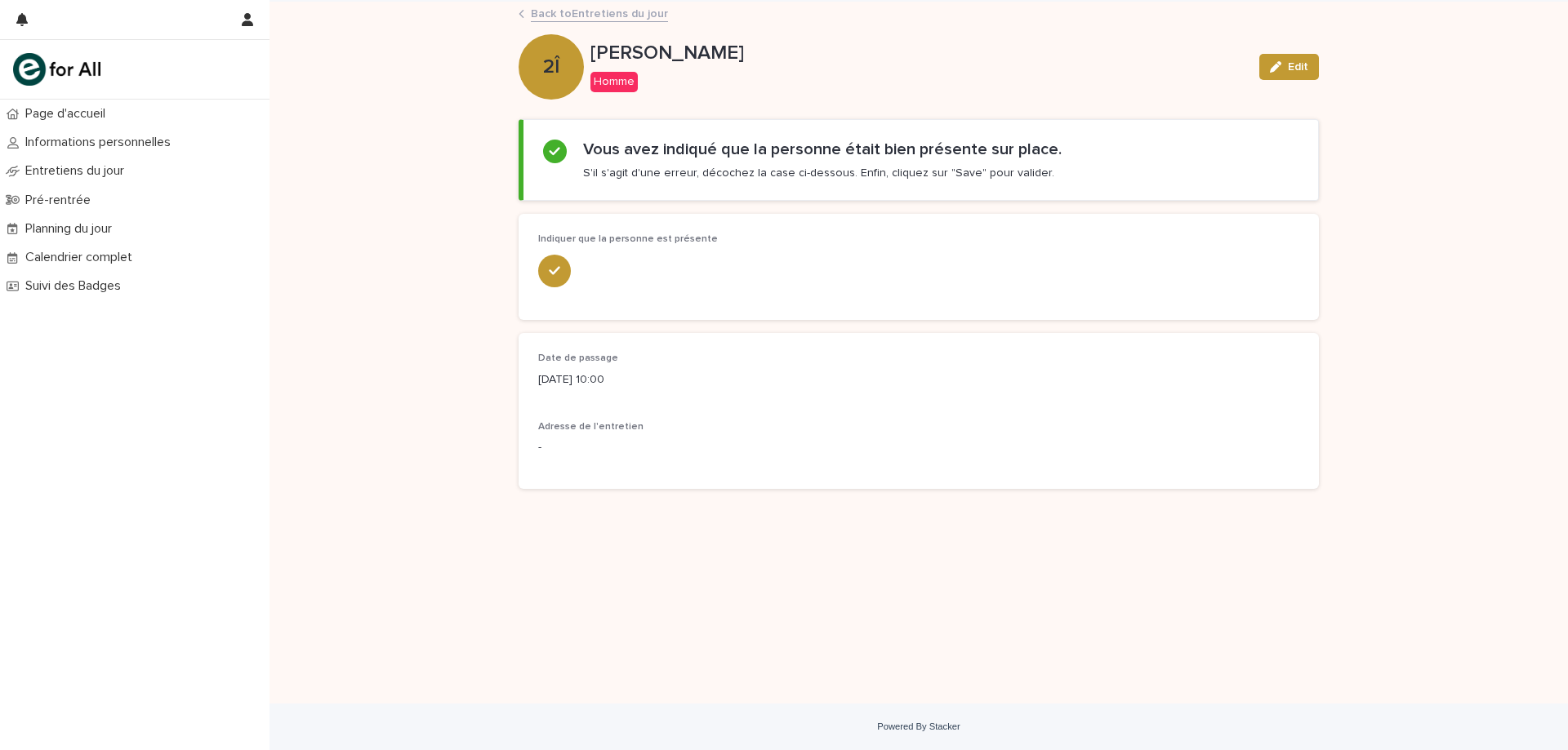
click at [560, 7] on link "Back to Entretiens du jour" at bounding box center [599, 13] width 137 height 19
